Goal: Information Seeking & Learning: Check status

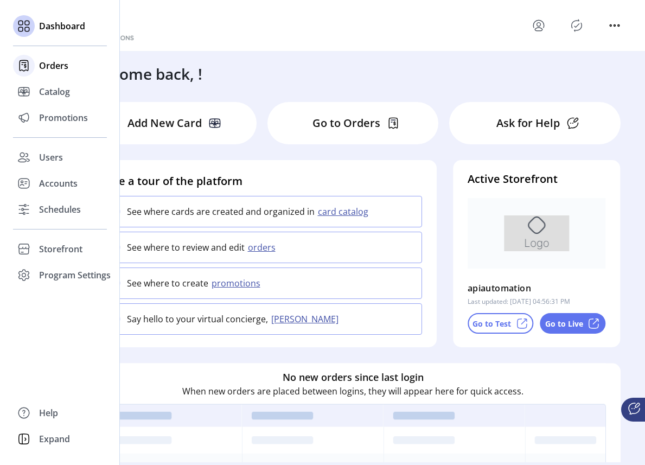
click at [54, 66] on span "Orders" at bounding box center [53, 65] width 29 height 13
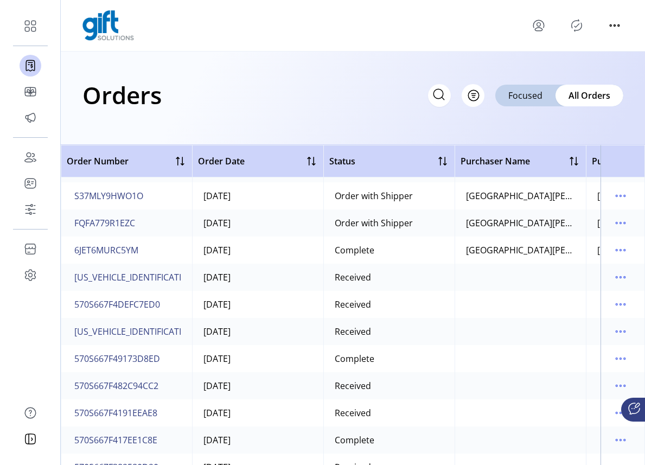
scroll to position [135, 0]
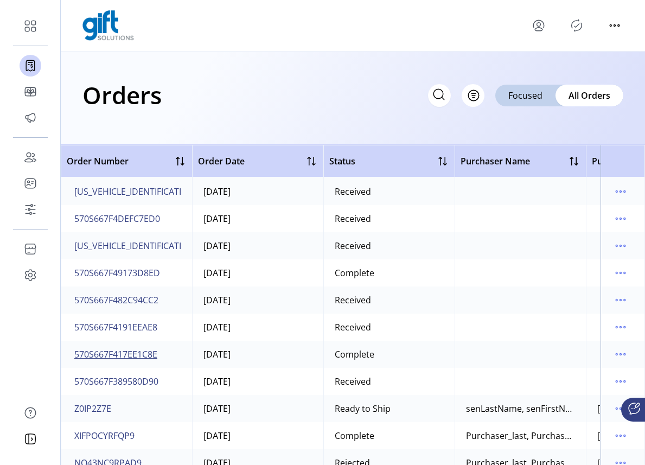
click at [135, 353] on span "570S667F417EE1C8E" at bounding box center [115, 354] width 83 height 13
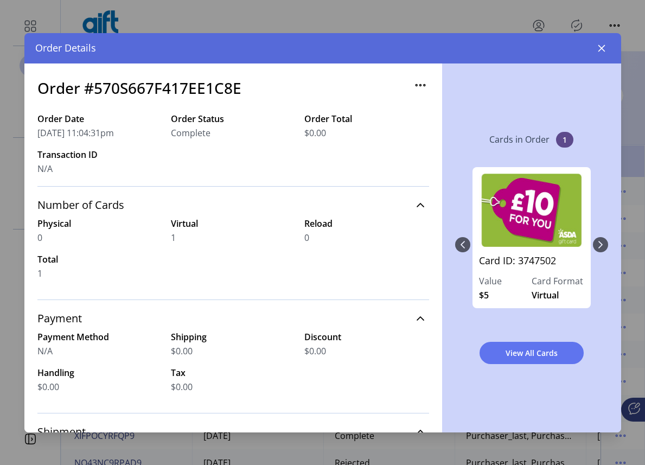
click at [601, 49] on icon "button" at bounding box center [601, 48] width 9 height 9
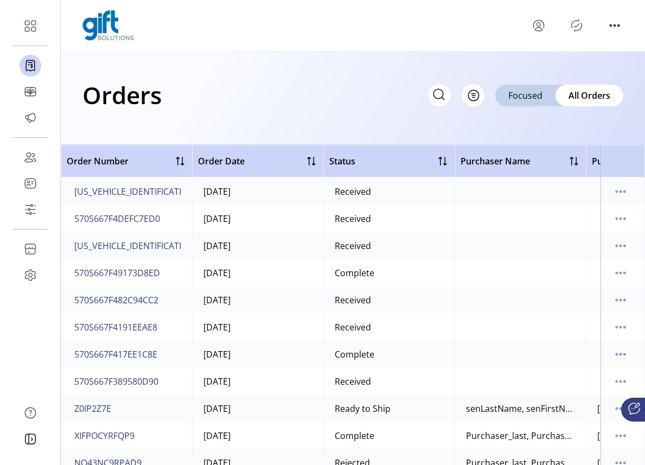
click at [412, 94] on div "Orders Filter Focused All Orders" at bounding box center [352, 95] width 541 height 38
click at [439, 95] on icon at bounding box center [438, 94] width 17 height 17
paste input "**********"
type input "**********"
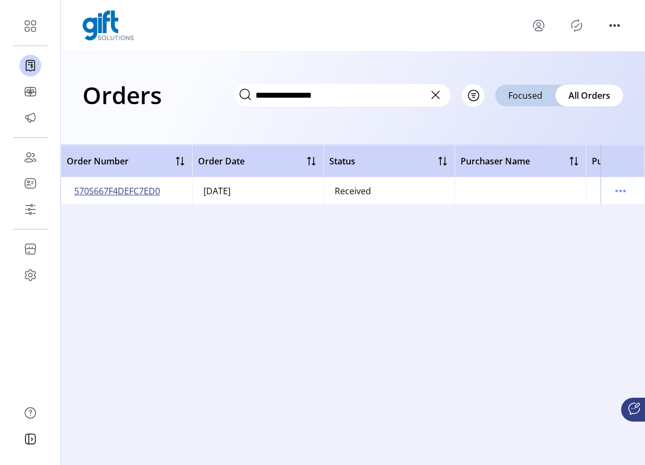
click at [137, 192] on span "570S667F4DEFC7ED0" at bounding box center [117, 190] width 86 height 13
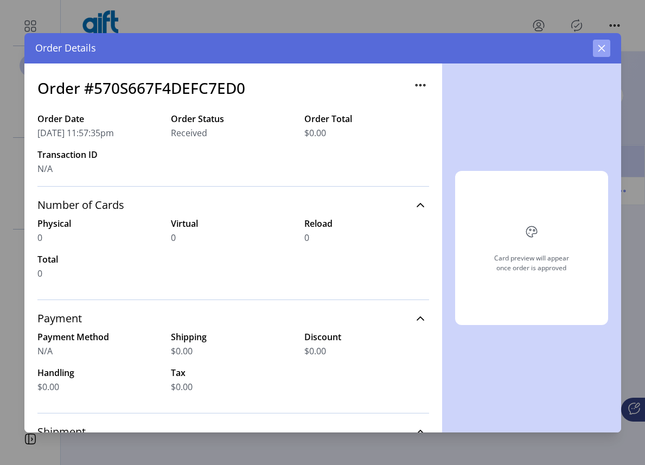
click at [600, 53] on button "button" at bounding box center [601, 48] width 17 height 17
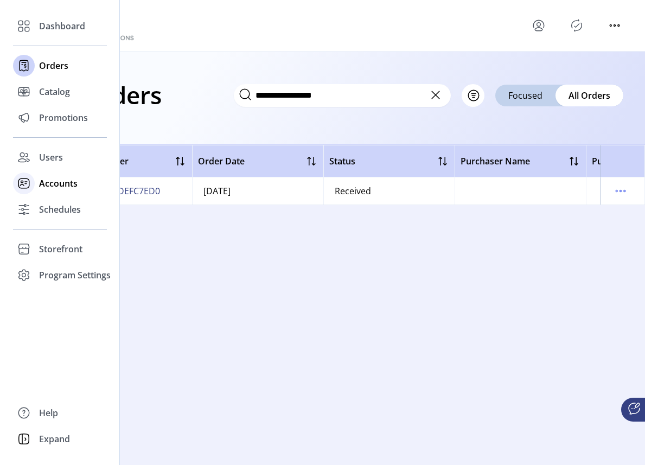
click at [47, 186] on span "Accounts" at bounding box center [58, 183] width 39 height 13
click at [43, 184] on span "Accounts" at bounding box center [58, 183] width 39 height 13
click at [46, 113] on span "Promotions" at bounding box center [63, 117] width 49 height 13
click at [52, 97] on span "Catalog" at bounding box center [54, 91] width 31 height 13
click at [57, 39] on div "Dashboard" at bounding box center [60, 26] width 94 height 26
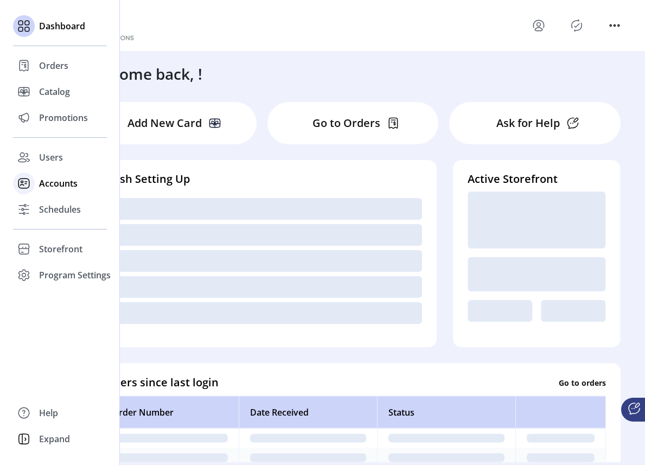
click at [40, 185] on span "Accounts" at bounding box center [58, 183] width 39 height 13
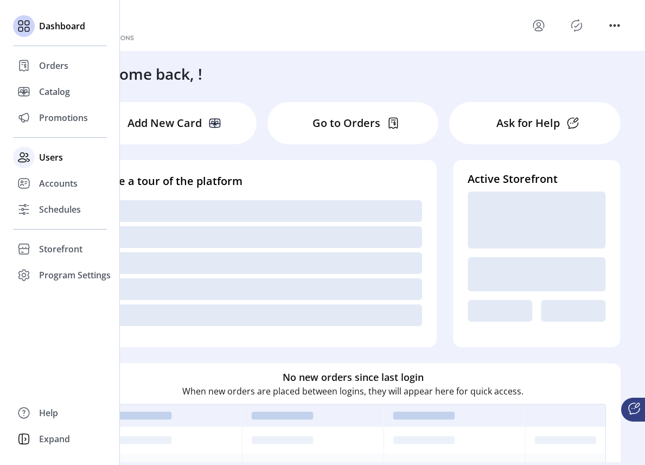
click at [52, 158] on span "Users" at bounding box center [51, 157] width 24 height 13
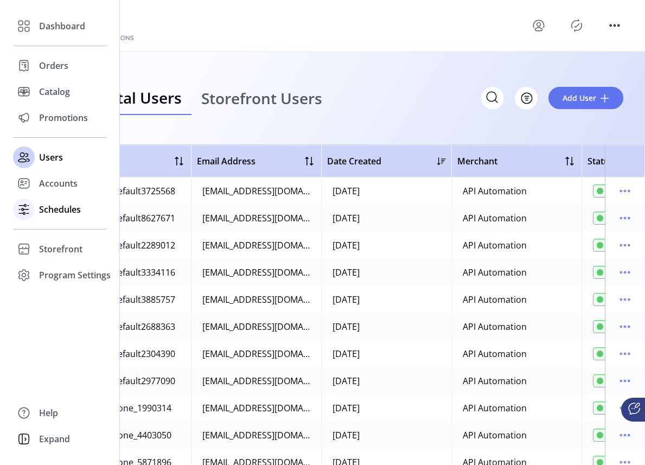
click at [61, 211] on span "Schedules" at bounding box center [60, 209] width 42 height 13
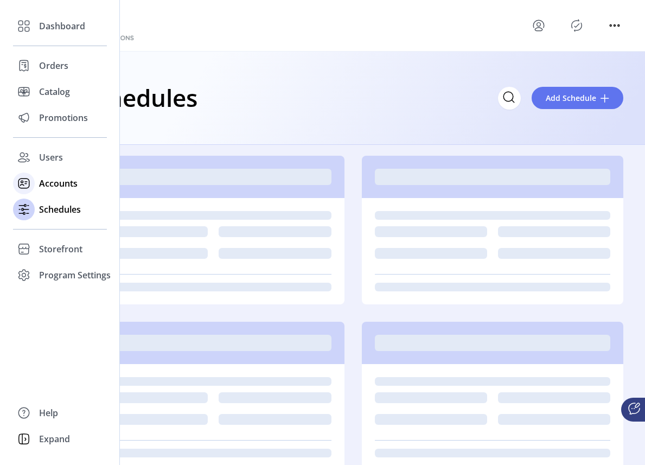
click at [61, 186] on span "Accounts" at bounding box center [58, 183] width 39 height 13
click at [52, 185] on span "Accounts" at bounding box center [58, 183] width 39 height 13
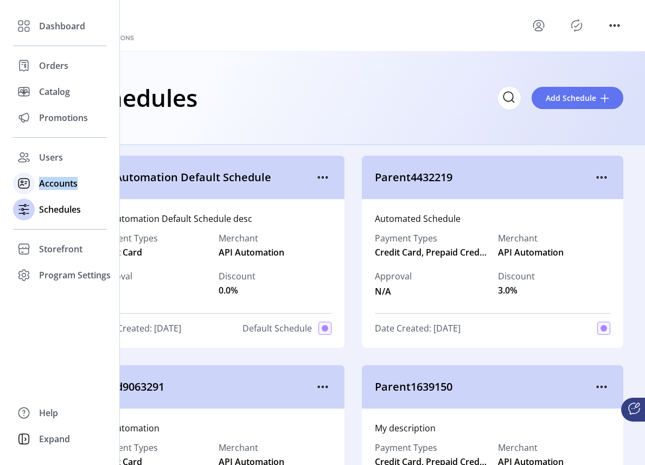
click at [52, 184] on span "Accounts" at bounding box center [58, 183] width 39 height 13
click at [54, 179] on span "Accounts" at bounding box center [58, 183] width 39 height 13
click at [53, 180] on span "Accounts" at bounding box center [58, 183] width 39 height 13
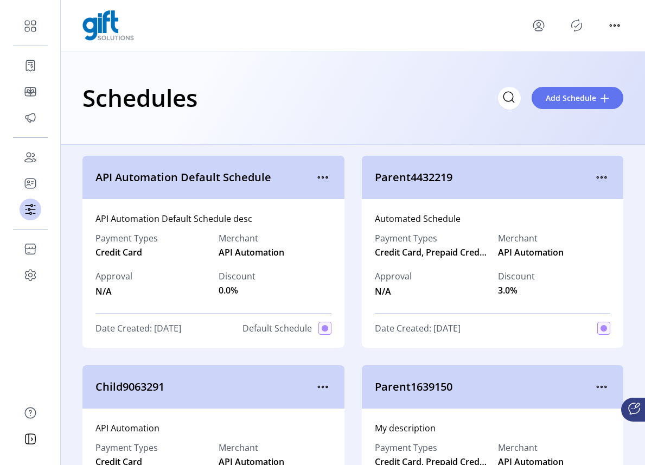
click at [385, 133] on div "Schedules Add Schedule" at bounding box center [353, 98] width 584 height 93
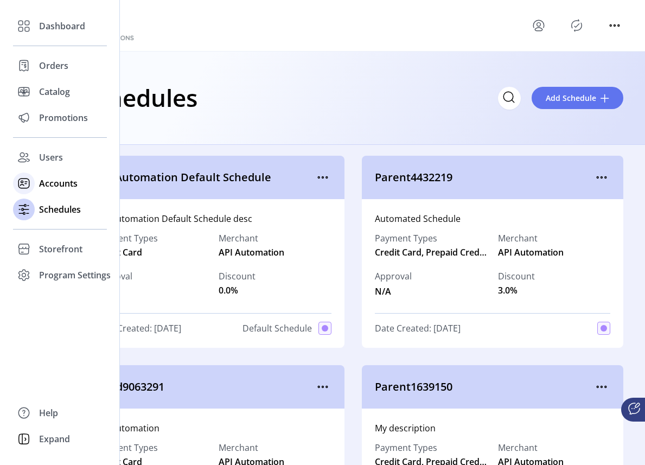
click at [50, 181] on span "Accounts" at bounding box center [58, 183] width 39 height 13
click at [50, 180] on span "Accounts" at bounding box center [58, 183] width 39 height 13
click at [40, 155] on span "Users" at bounding box center [51, 157] width 24 height 13
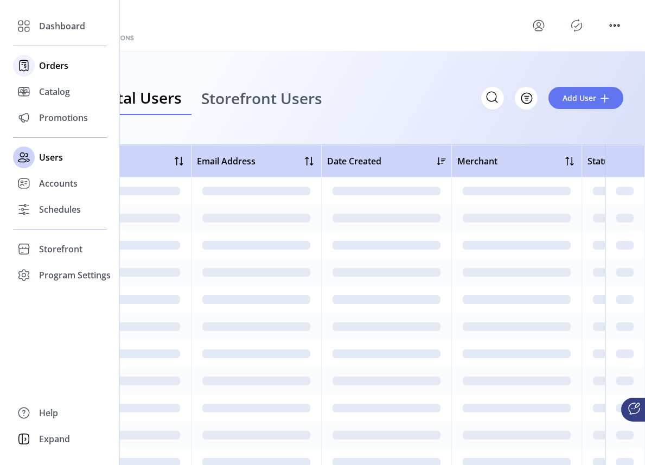
click at [59, 67] on span "Orders" at bounding box center [53, 65] width 29 height 13
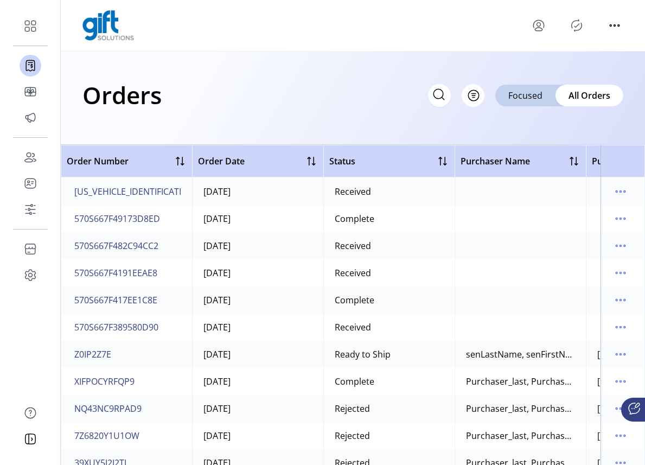
scroll to position [209, 0]
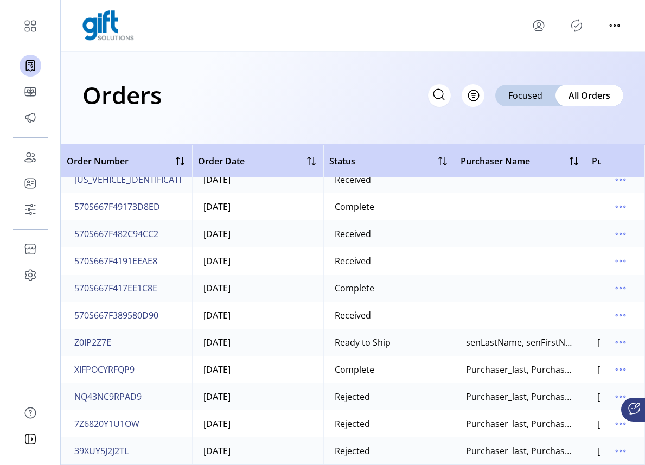
click at [134, 282] on span "570S667F417EE1C8E" at bounding box center [115, 288] width 83 height 13
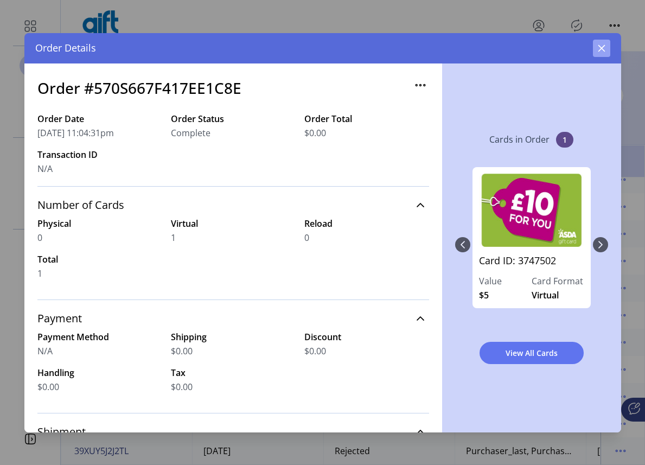
click at [604, 50] on icon "button" at bounding box center [601, 48] width 9 height 9
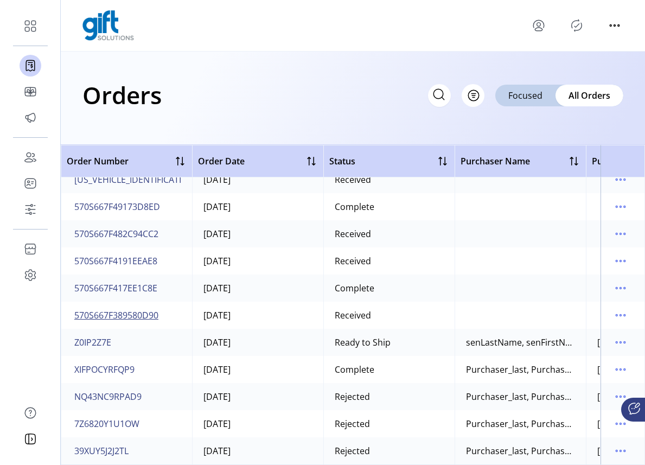
click at [136, 309] on span "570S667F389580D90" at bounding box center [116, 315] width 84 height 13
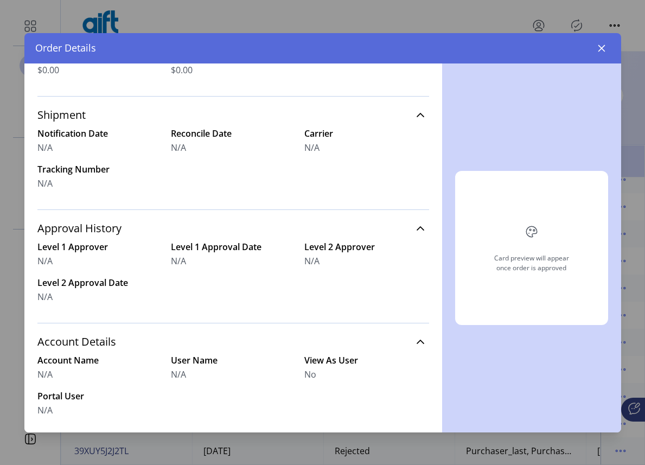
scroll to position [395, 0]
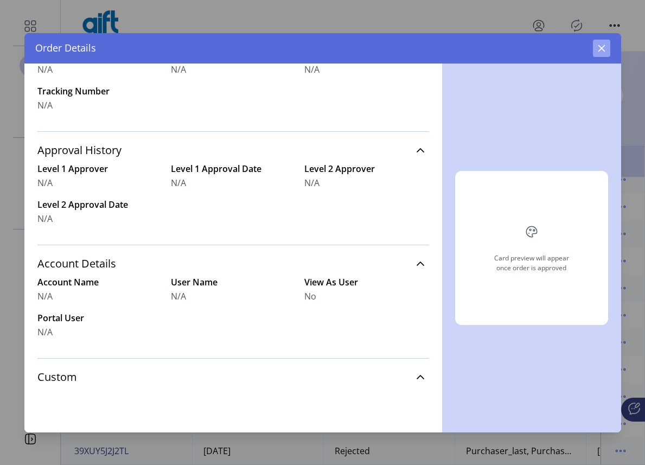
click at [606, 44] on button "button" at bounding box center [601, 48] width 17 height 17
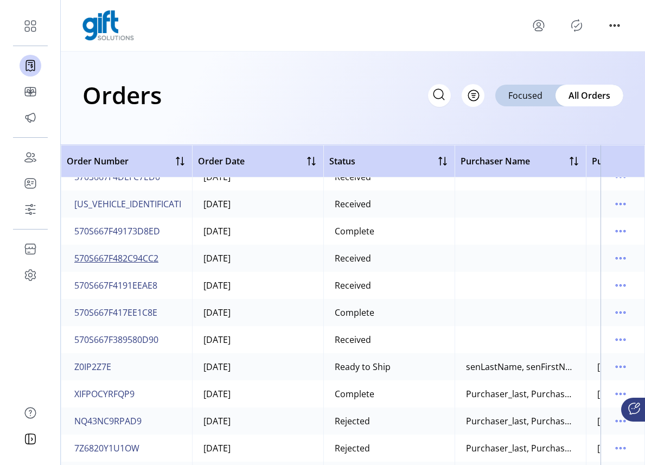
scroll to position [103, 0]
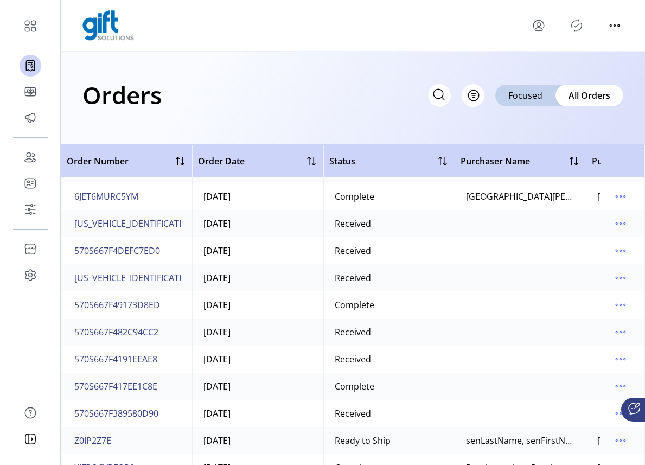
click at [142, 333] on span "570S667F482C94CC2" at bounding box center [116, 331] width 84 height 13
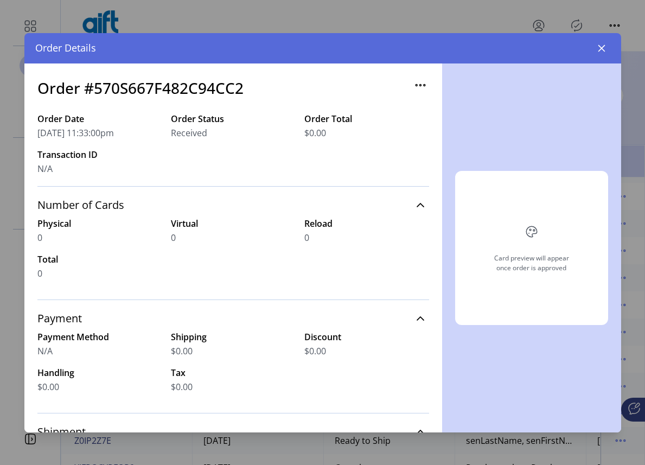
click at [236, 86] on h3 "Order #570S667F482C94CC2" at bounding box center [140, 87] width 206 height 23
click at [235, 86] on h3 "Order #570S667F482C94CC2" at bounding box center [140, 87] width 206 height 23
copy h3 "570S667F482C94CC2"
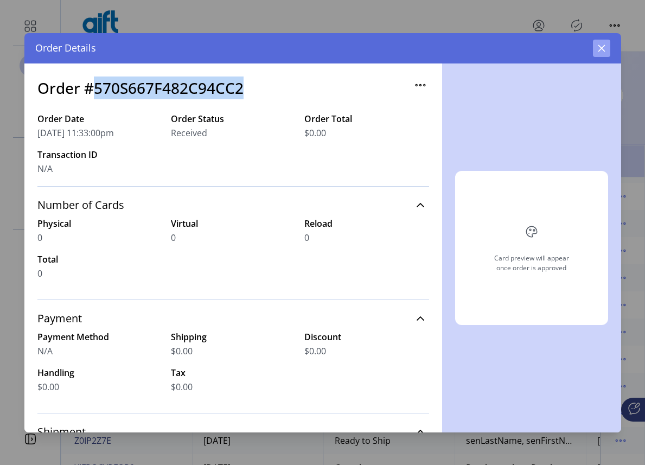
click at [601, 49] on icon "button" at bounding box center [601, 48] width 9 height 9
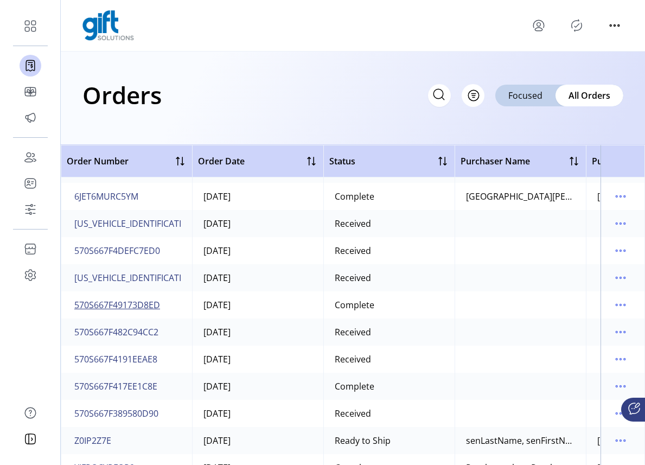
click at [144, 303] on span "570S667F49173D8ED" at bounding box center [117, 304] width 86 height 13
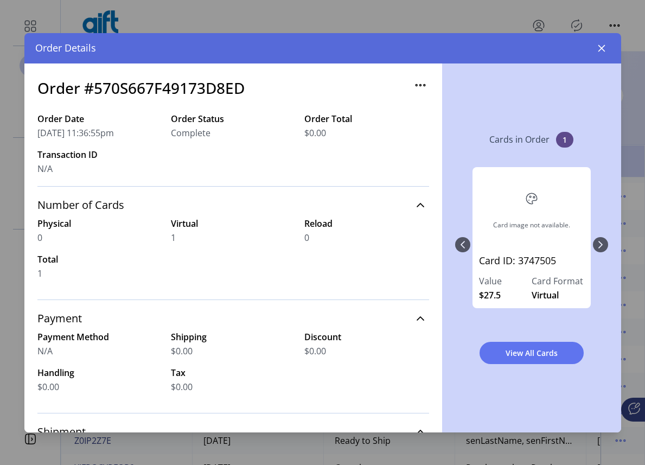
click at [197, 88] on h3 "Order #570S667F49173D8ED" at bounding box center [140, 87] width 207 height 23
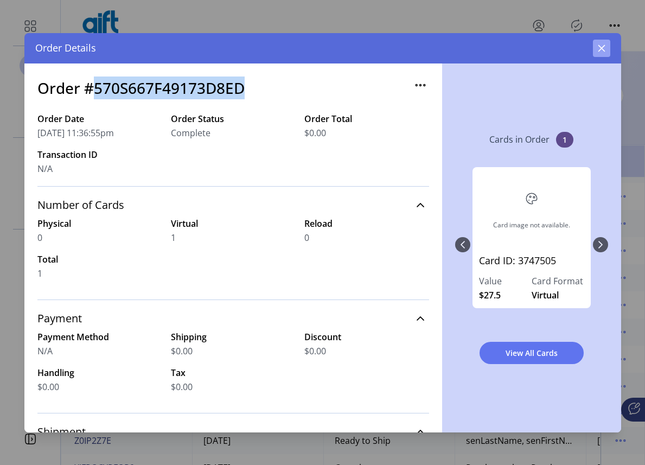
click at [606, 48] on button "button" at bounding box center [601, 48] width 17 height 17
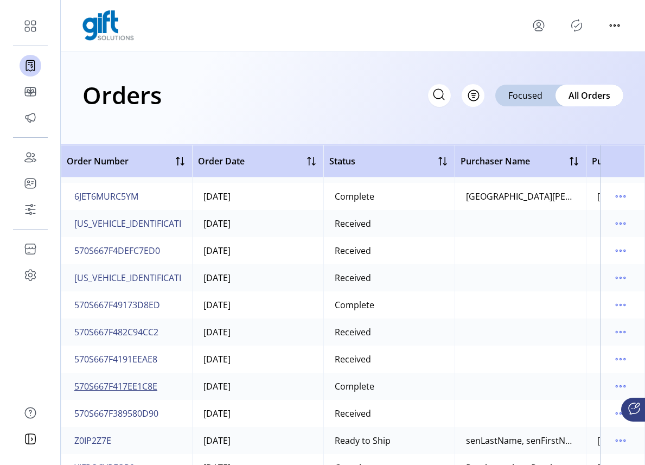
click at [136, 386] on span "570S667F417EE1C8E" at bounding box center [115, 386] width 83 height 13
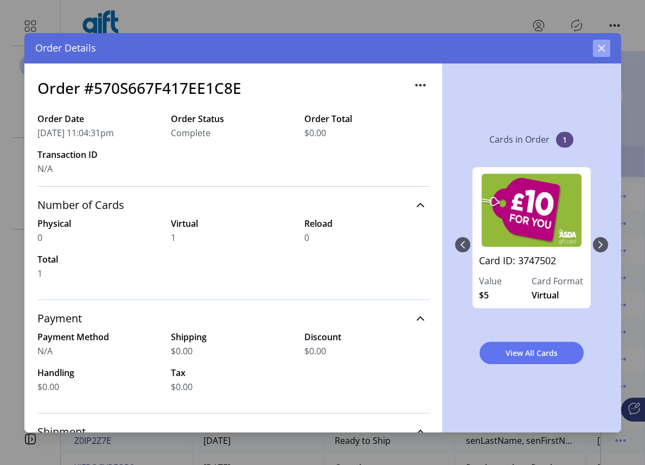
click at [604, 51] on icon "button" at bounding box center [601, 48] width 9 height 9
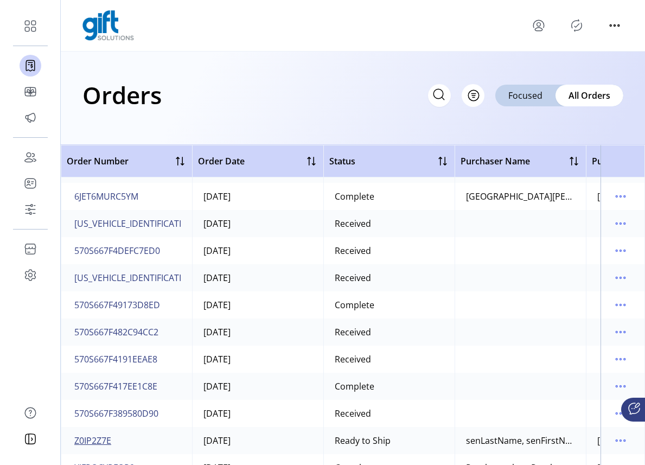
click at [104, 439] on span "Z0IP2Z7E" at bounding box center [92, 440] width 37 height 13
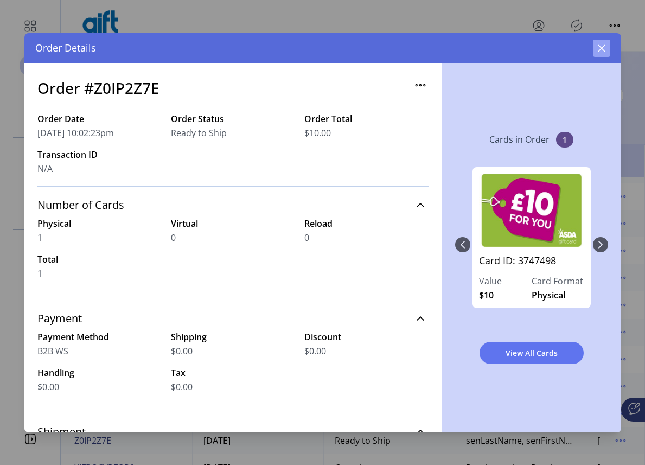
click at [600, 51] on icon "button" at bounding box center [601, 48] width 9 height 9
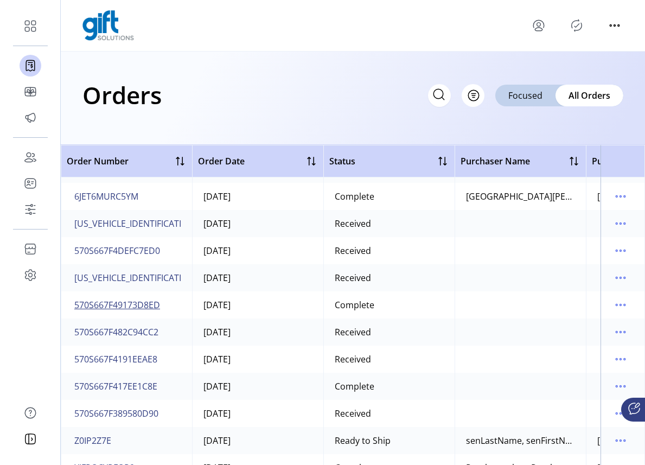
click at [138, 303] on span "570S667F49173D8ED" at bounding box center [117, 304] width 86 height 13
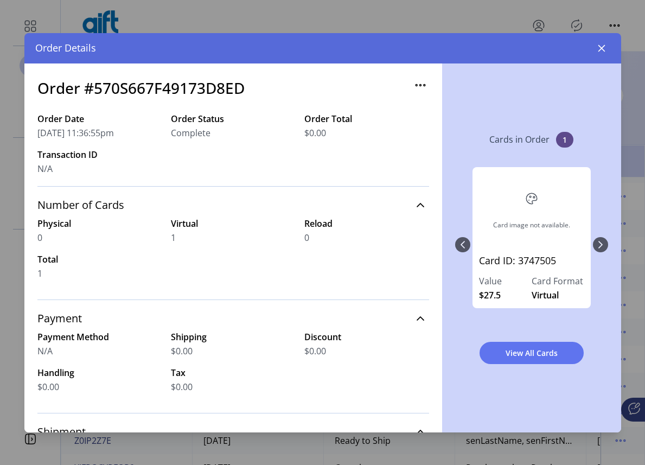
click at [602, 50] on icon "button" at bounding box center [601, 48] width 9 height 9
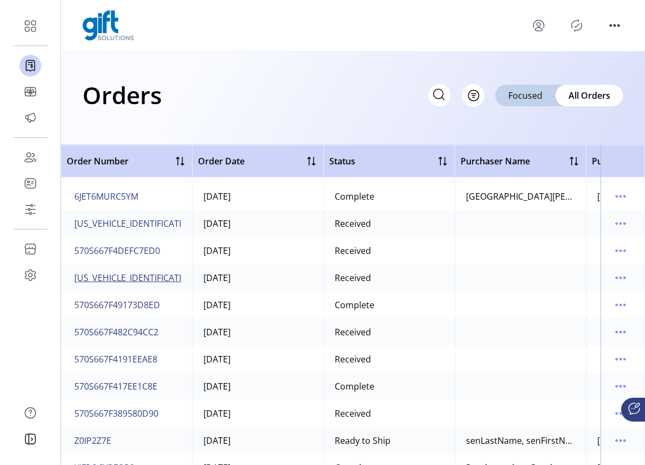
click at [139, 279] on span "[US_VEHICLE_IDENTIFICATION_NUMBER]" at bounding box center [155, 277] width 163 height 13
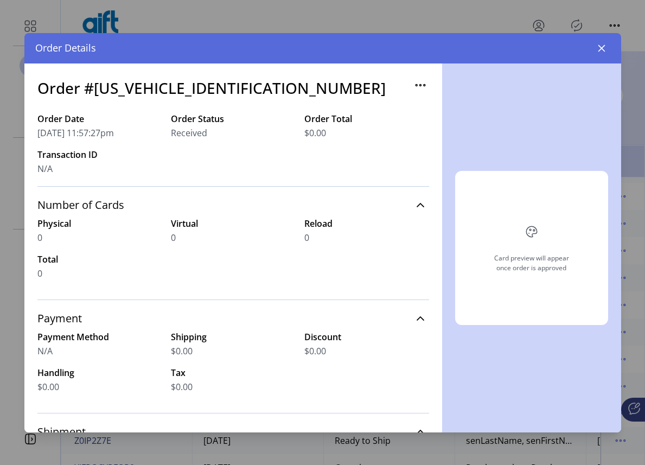
click at [181, 86] on h3 "Order #[US_VEHICLE_IDENTIFICATION_NUMBER]" at bounding box center [211, 87] width 348 height 23
copy h3 "[US_VEHICLE_IDENTIFICATION_NUMBER]"
drag, startPoint x: 597, startPoint y: 43, endPoint x: 465, endPoint y: 121, distance: 152.9
click at [597, 43] on button "button" at bounding box center [601, 48] width 17 height 17
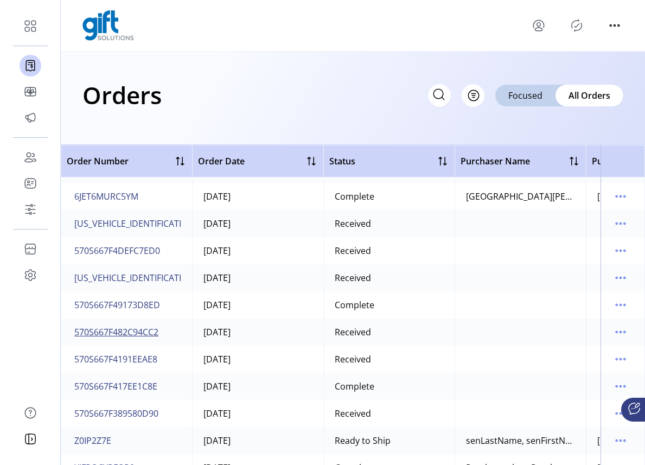
click at [131, 333] on span "570S667F482C94CC2" at bounding box center [116, 331] width 84 height 13
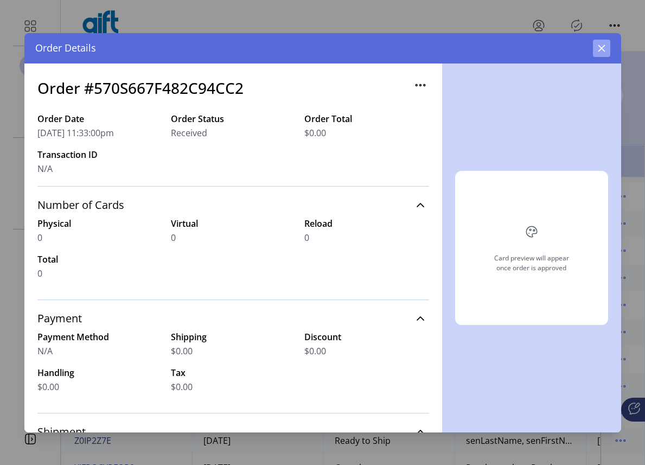
click at [599, 48] on icon "button" at bounding box center [601, 48] width 9 height 9
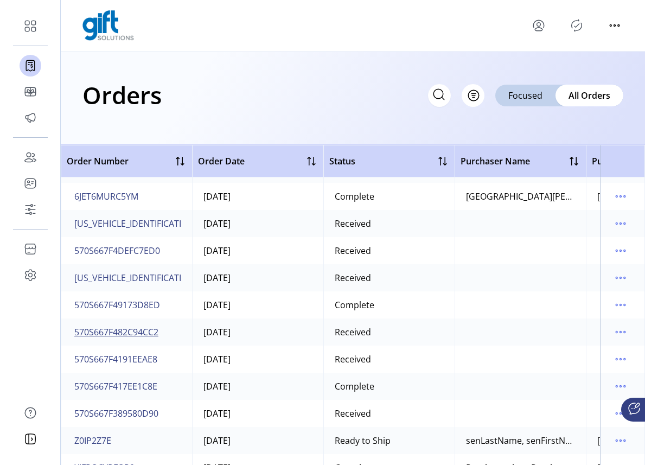
click at [135, 333] on span "570S667F482C94CC2" at bounding box center [116, 331] width 84 height 13
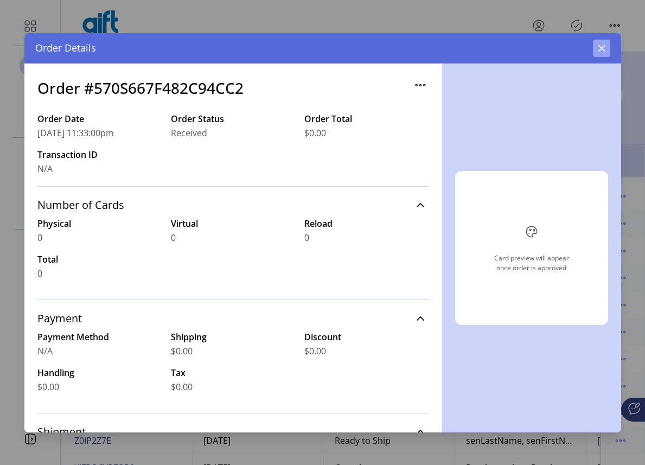
click at [603, 48] on icon "button" at bounding box center [601, 48] width 9 height 9
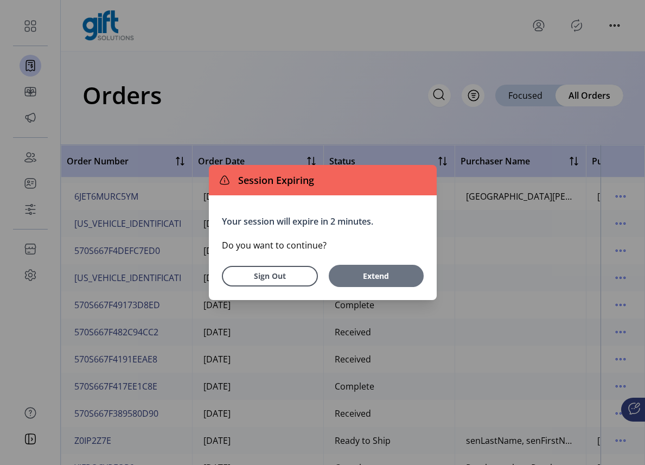
click at [363, 276] on span "Extend" at bounding box center [376, 275] width 84 height 11
